Goal: Check status: Check status

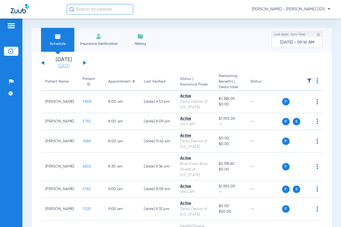
click at [64, 67] on link "[DATE]" at bounding box center [64, 66] width 32 height 5
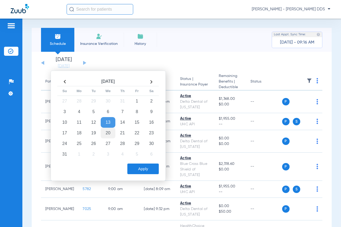
click at [108, 132] on td "20" at bounding box center [108, 133] width 14 height 11
click at [153, 170] on button "Apply" at bounding box center [142, 169] width 31 height 11
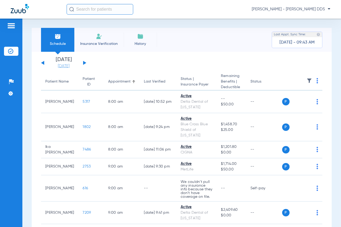
click at [65, 67] on link "[DATE]" at bounding box center [64, 66] width 32 height 5
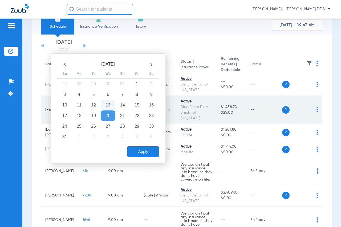
scroll to position [27, 0]
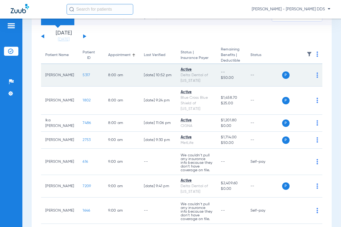
click at [82, 77] on span "5317" at bounding box center [85, 75] width 7 height 4
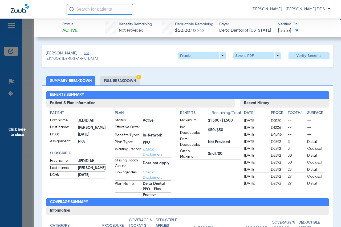
click at [32, 121] on span "Click here to close" at bounding box center [17, 132] width 34 height 227
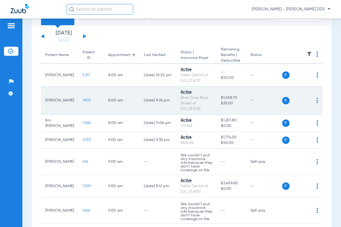
click at [82, 102] on span "1802" at bounding box center [86, 101] width 8 height 4
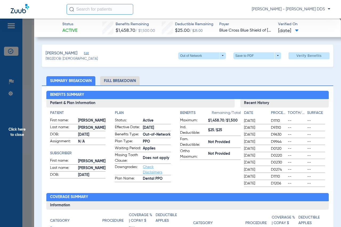
click at [17, 135] on span "Click here to close" at bounding box center [17, 132] width 34 height 227
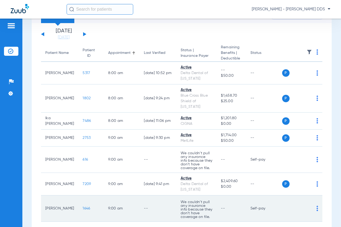
scroll to position [53, 0]
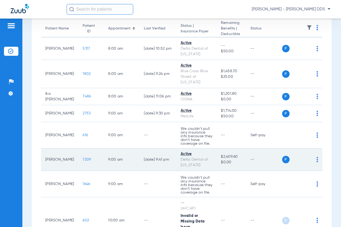
click at [82, 158] on span "7209" at bounding box center [86, 160] width 8 height 4
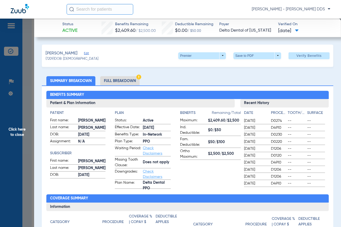
click at [110, 79] on li "Full Breakdown" at bounding box center [119, 80] width 39 height 9
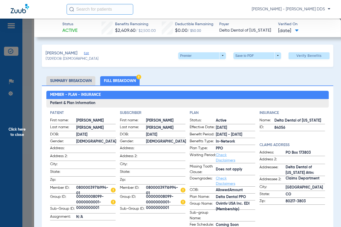
scroll to position [27, 0]
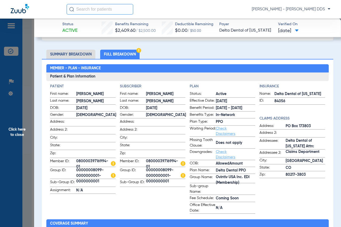
click at [27, 138] on span "Click here to close" at bounding box center [17, 132] width 34 height 227
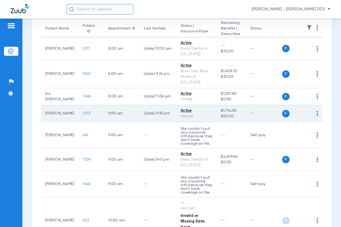
click at [82, 114] on span "2753" at bounding box center [86, 114] width 8 height 4
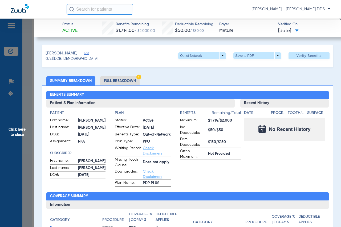
click at [17, 122] on span "Click here to close" at bounding box center [17, 132] width 34 height 227
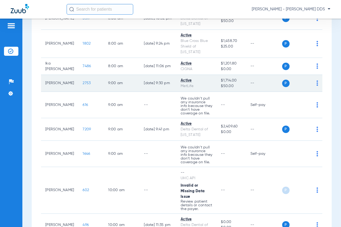
scroll to position [160, 0]
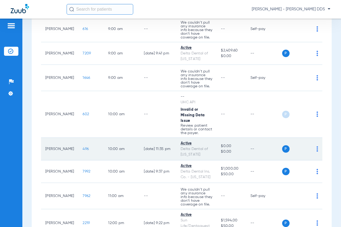
click at [82, 151] on span "496" at bounding box center [85, 149] width 6 height 4
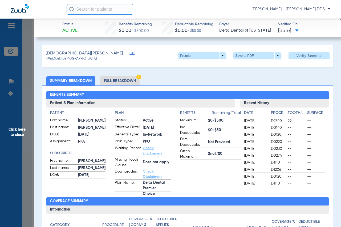
click at [16, 124] on span "Click here to close" at bounding box center [17, 132] width 34 height 227
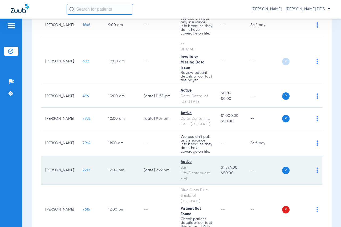
scroll to position [213, 0]
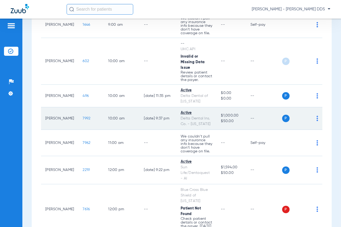
click at [82, 121] on span "7992" at bounding box center [86, 119] width 8 height 4
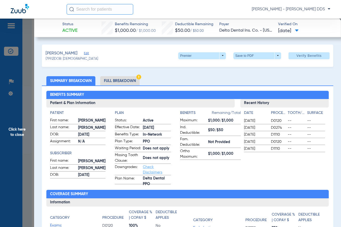
click at [10, 128] on span "Click here to close" at bounding box center [17, 132] width 34 height 227
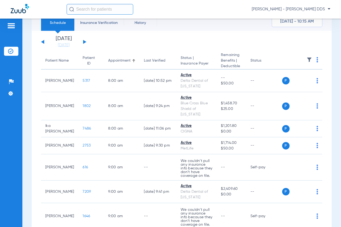
scroll to position [0, 0]
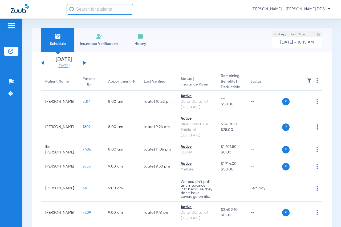
click at [67, 66] on link "[DATE]" at bounding box center [64, 66] width 32 height 5
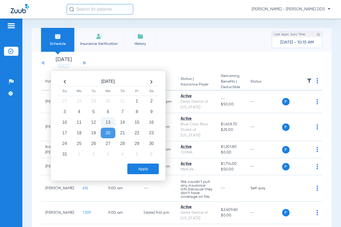
click at [109, 122] on td "13" at bounding box center [108, 122] width 14 height 11
click at [148, 169] on button "Apply" at bounding box center [142, 169] width 31 height 11
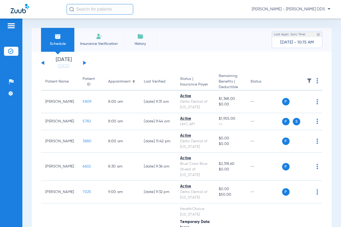
scroll to position [160, 0]
